Goal: Ask a question

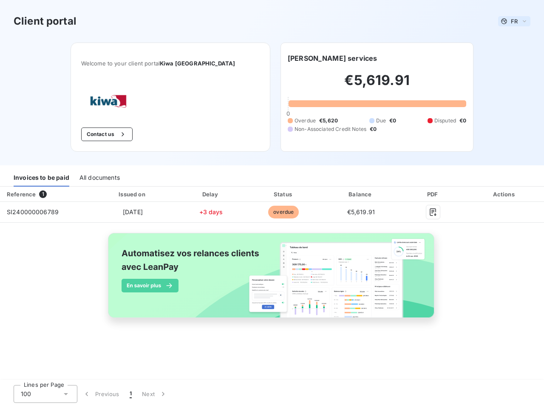
click at [515, 21] on span "FR" at bounding box center [514, 21] width 7 height 7
click at [126, 134] on button "Contact us" at bounding box center [106, 135] width 51 height 14
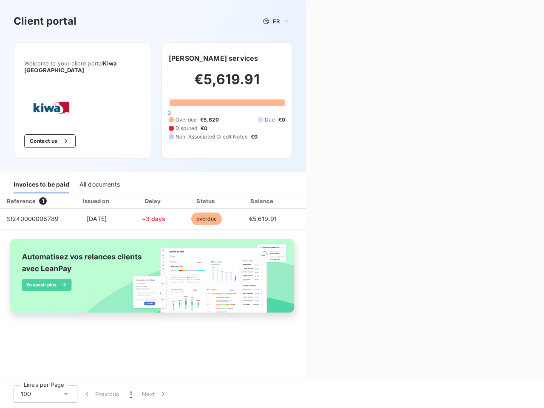
click at [312, 58] on div "Contact us Fill out the form below, and a member of our team will get back to y…" at bounding box center [425, 204] width 238 height 408
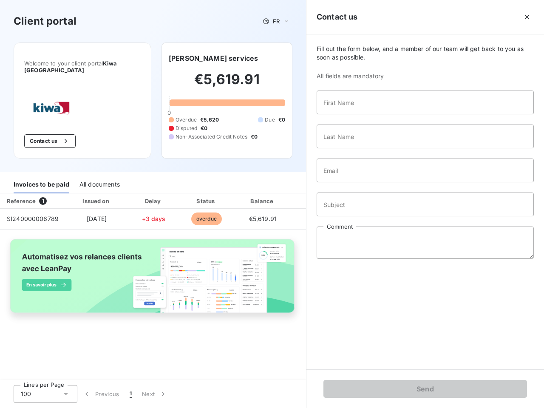
click at [41, 178] on div "Invoices to be paid" at bounding box center [42, 185] width 56 height 18
click at [99, 178] on div "All documents" at bounding box center [100, 185] width 40 height 18
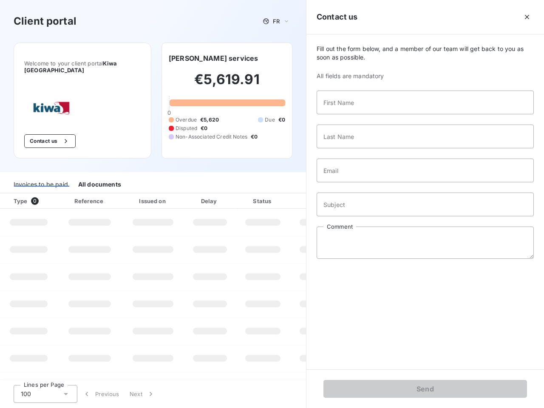
click at [45, 194] on th "Type 0" at bounding box center [28, 201] width 57 height 15
click at [132, 194] on th "Issued on" at bounding box center [153, 201] width 62 height 15
click at [211, 194] on th "Delay" at bounding box center [210, 201] width 52 height 15
click at [284, 194] on th "Status" at bounding box center [263, 201] width 54 height 15
click at [361, 194] on input "Subject" at bounding box center [425, 205] width 217 height 24
